Goal: Leave review/rating: Leave review/rating

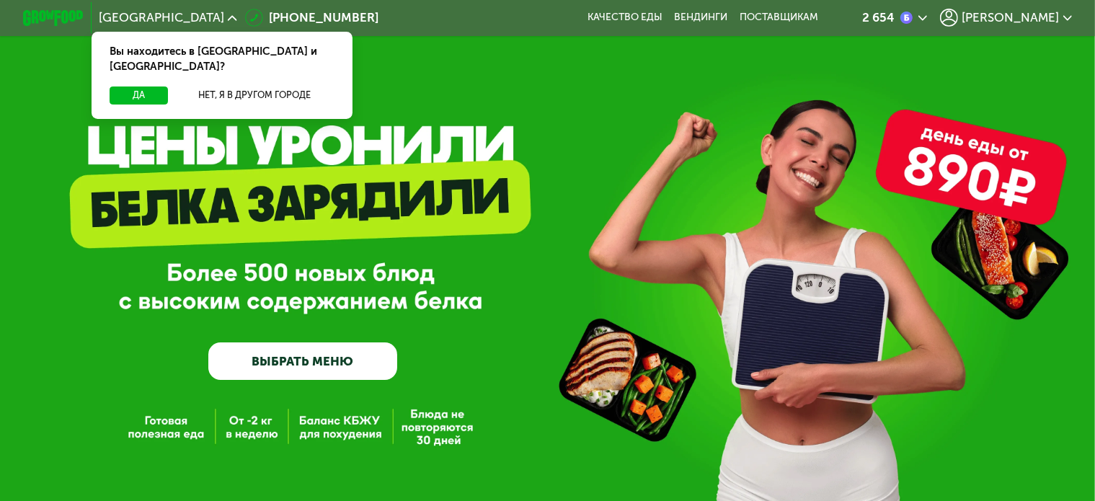
click at [1021, 14] on span "[PERSON_NAME]" at bounding box center [1009, 18] width 97 height 12
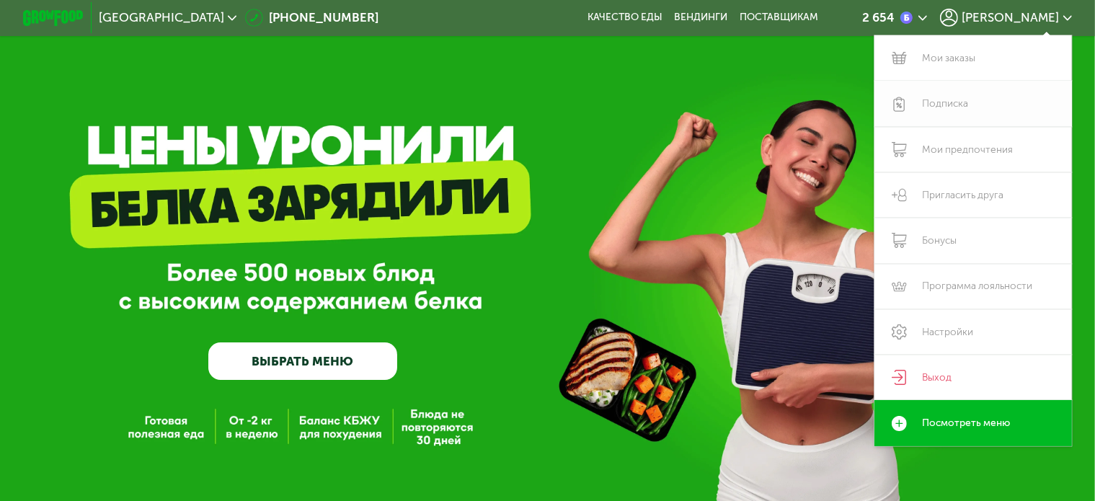
click at [971, 102] on link "Подписка" at bounding box center [972, 103] width 197 height 45
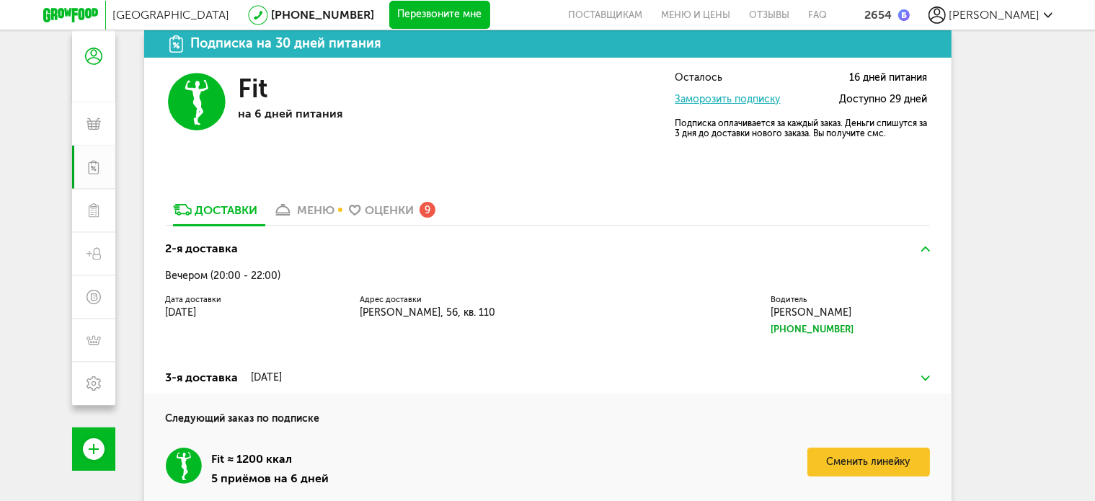
scroll to position [306, 0]
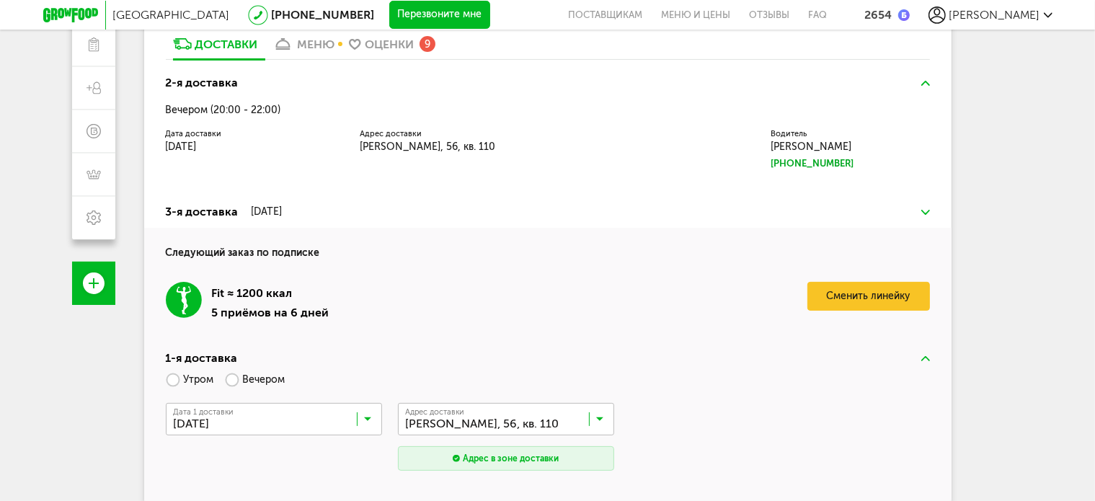
click at [401, 40] on div "Оценки" at bounding box center [389, 44] width 49 height 14
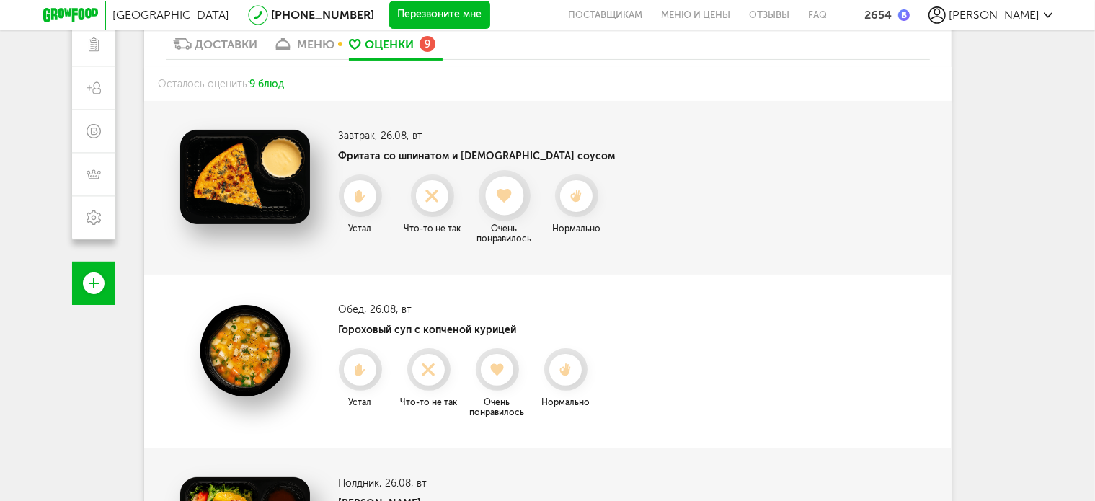
click at [497, 195] on use at bounding box center [505, 196] width 16 height 14
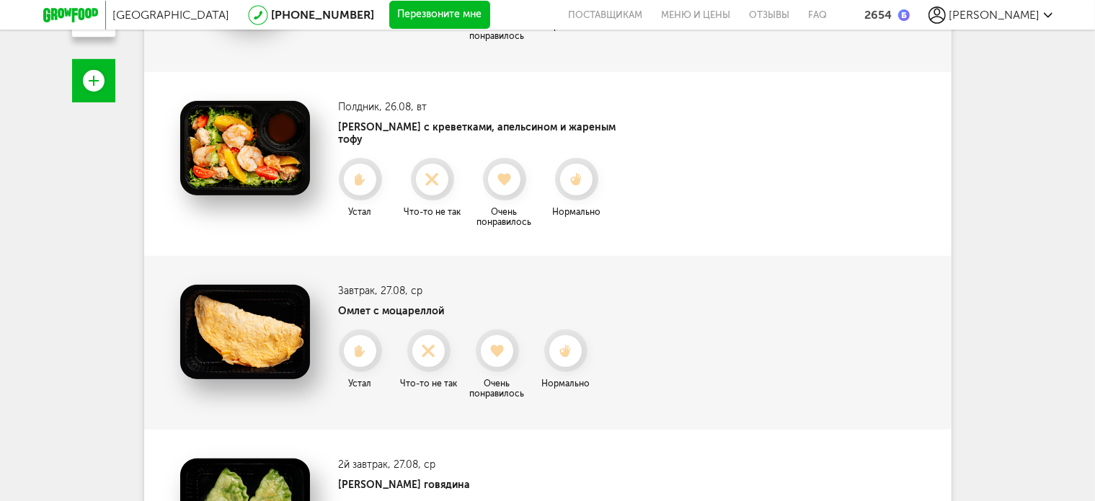
scroll to position [522, 0]
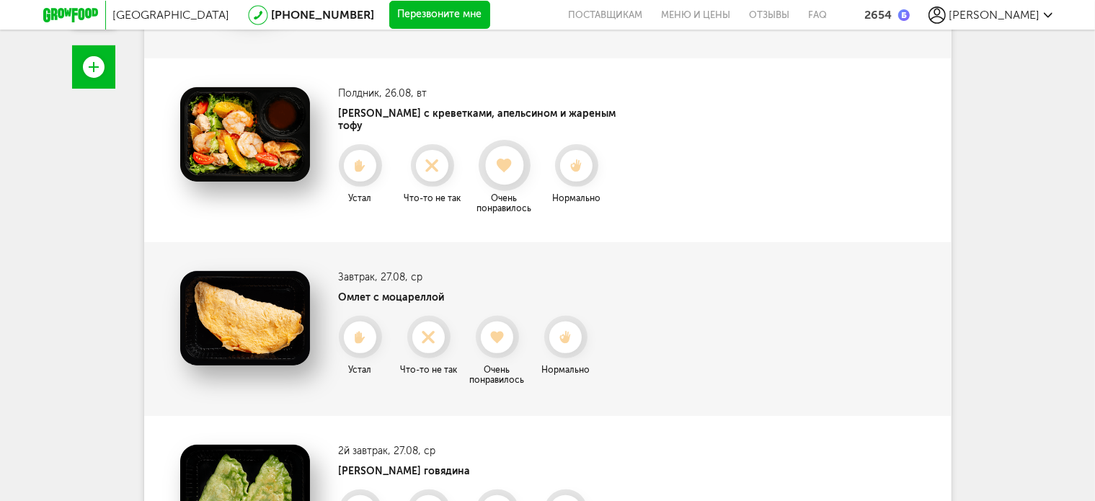
click at [507, 158] on icon at bounding box center [504, 166] width 38 height 16
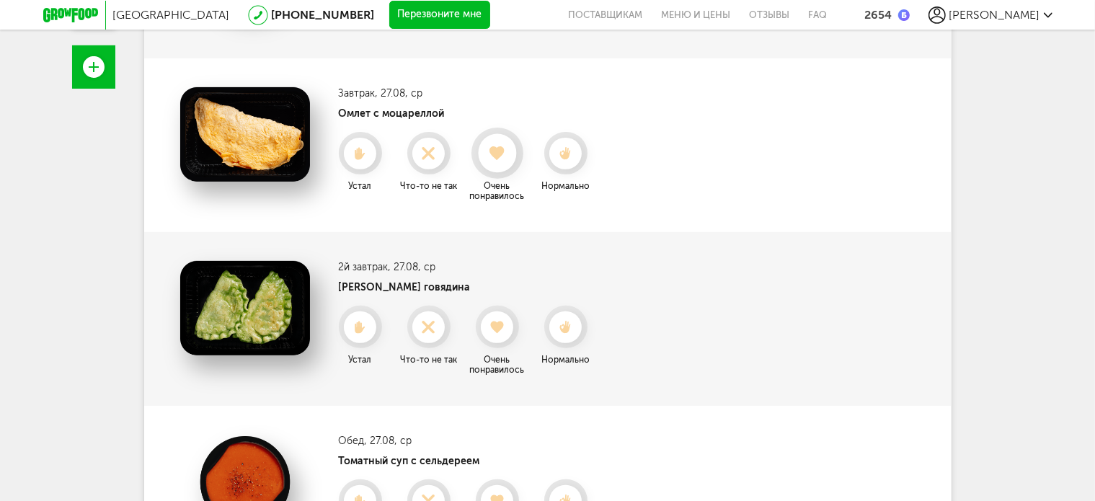
click at [496, 159] on use at bounding box center [497, 153] width 16 height 14
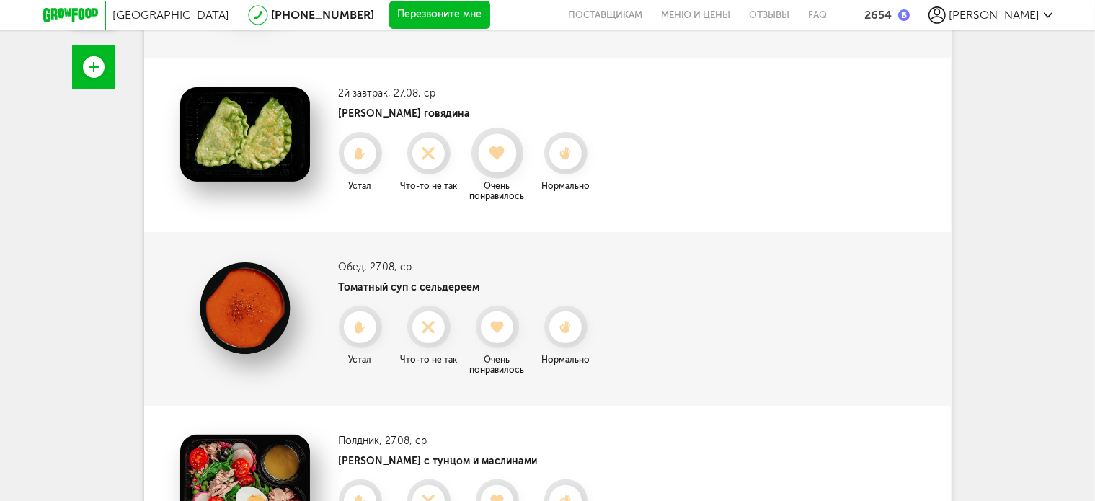
click at [497, 151] on use at bounding box center [497, 153] width 16 height 14
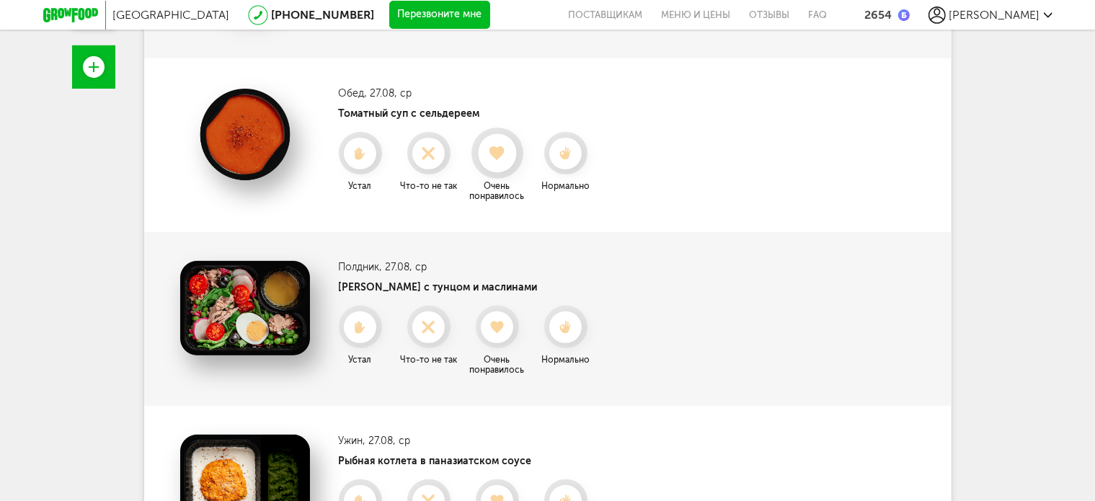
click at [493, 150] on use at bounding box center [497, 153] width 16 height 14
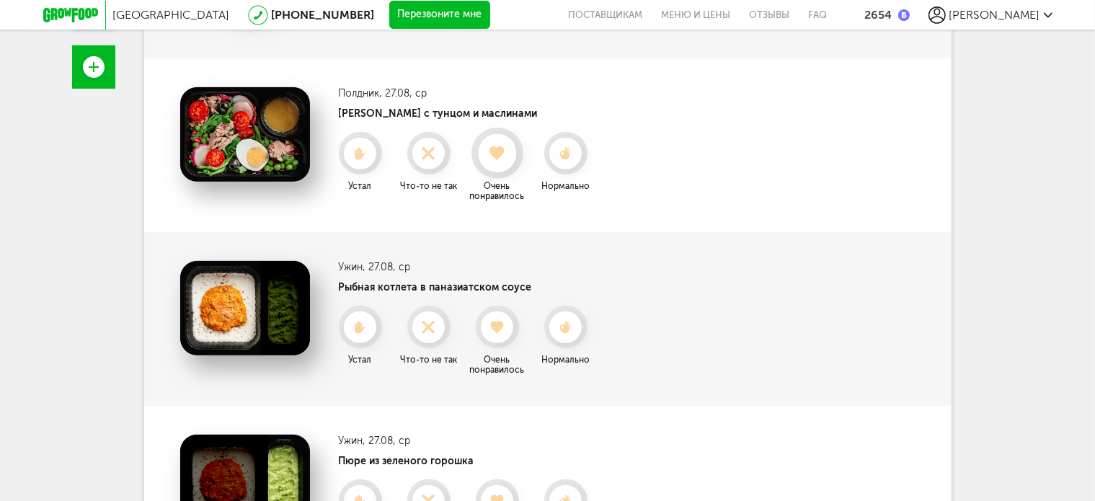
click at [499, 149] on use at bounding box center [497, 153] width 16 height 14
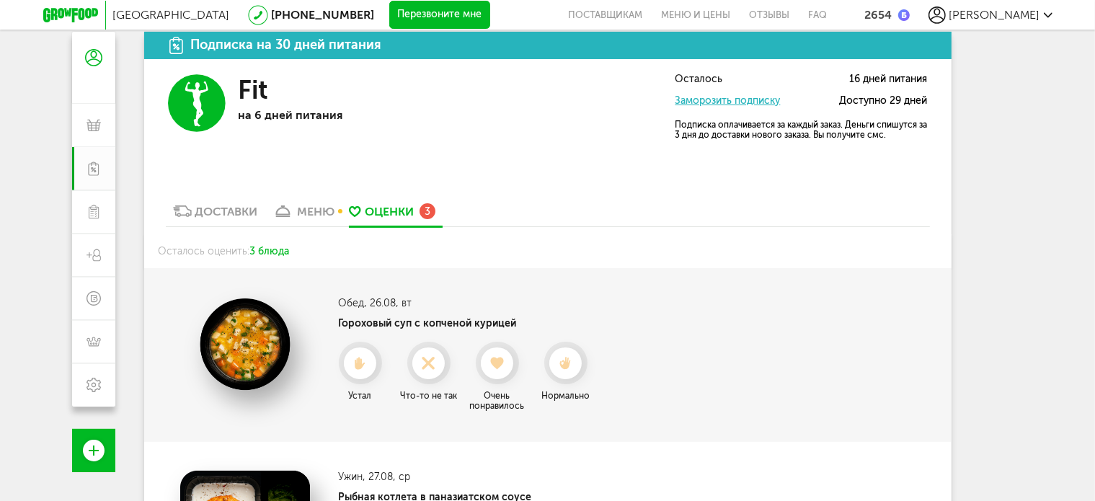
scroll to position [0, 0]
